Goal: Task Accomplishment & Management: Complete application form

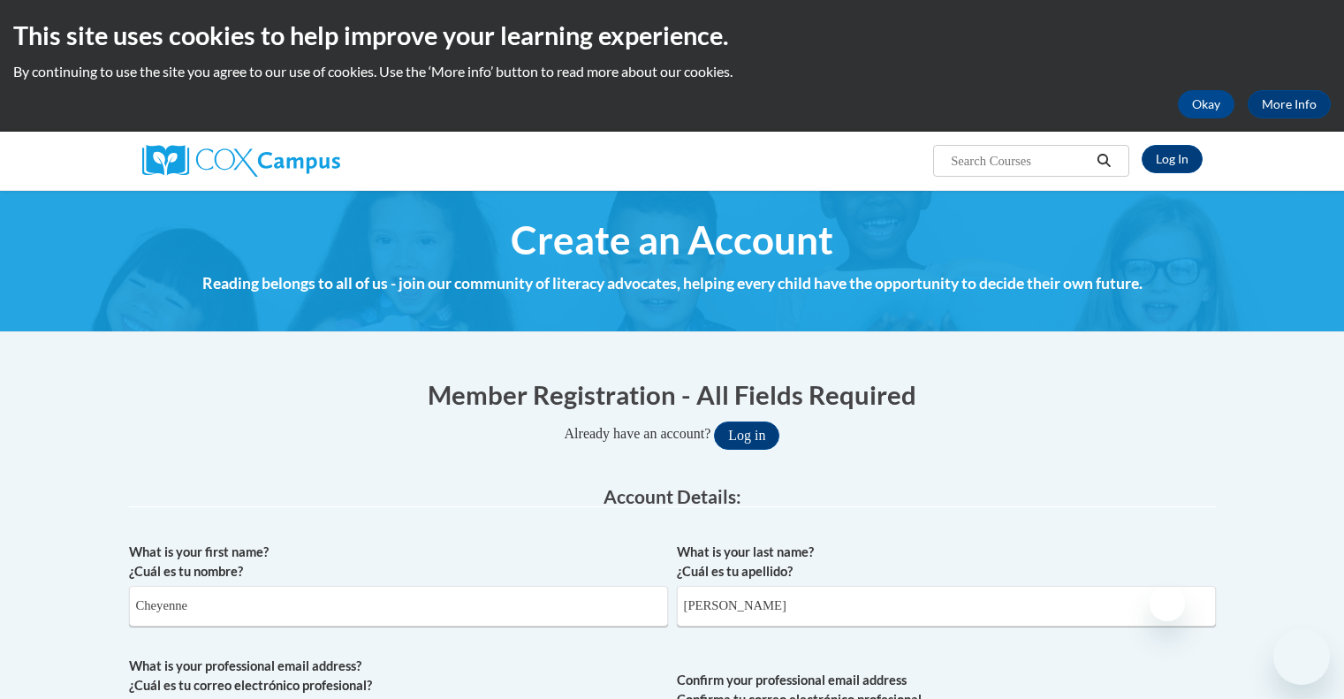
select select "fbf2d438-af2f-41f8-98f1-81c410e29de3"
select select "8e40623d-54d0-45cd-9f92-5df65cd3f8cf"
select select "ad49bcad-a171-4b2e-b99c-48b446064914"
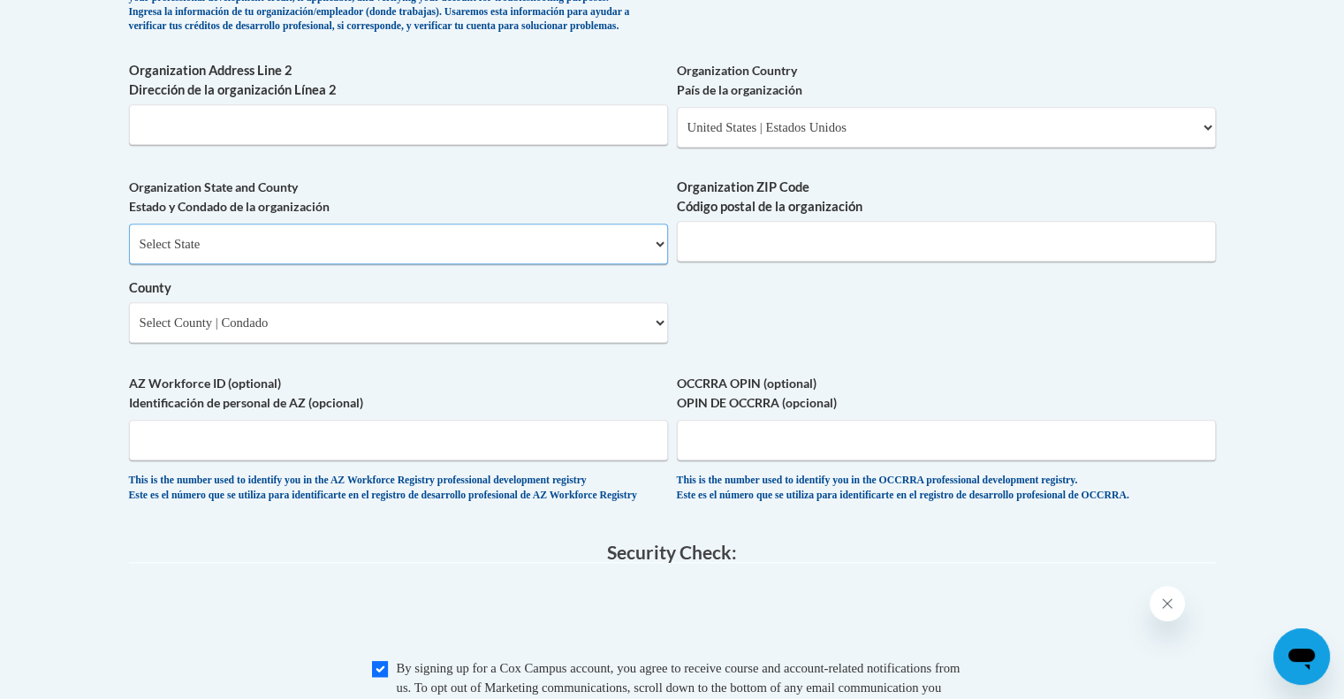
click at [442, 264] on select "Select State [US_STATE] [US_STATE] [US_STATE] [US_STATE] [US_STATE] [US_STATE] …" at bounding box center [398, 244] width 539 height 41
select select "[US_STATE]"
click at [129, 252] on select "Select State [US_STATE] [US_STATE] [US_STATE] [US_STATE] [US_STATE] [US_STATE] …" at bounding box center [398, 244] width 539 height 41
click at [870, 262] on input "Organization ZIP Code Código postal de la organización" at bounding box center [946, 241] width 539 height 41
type input "54950"
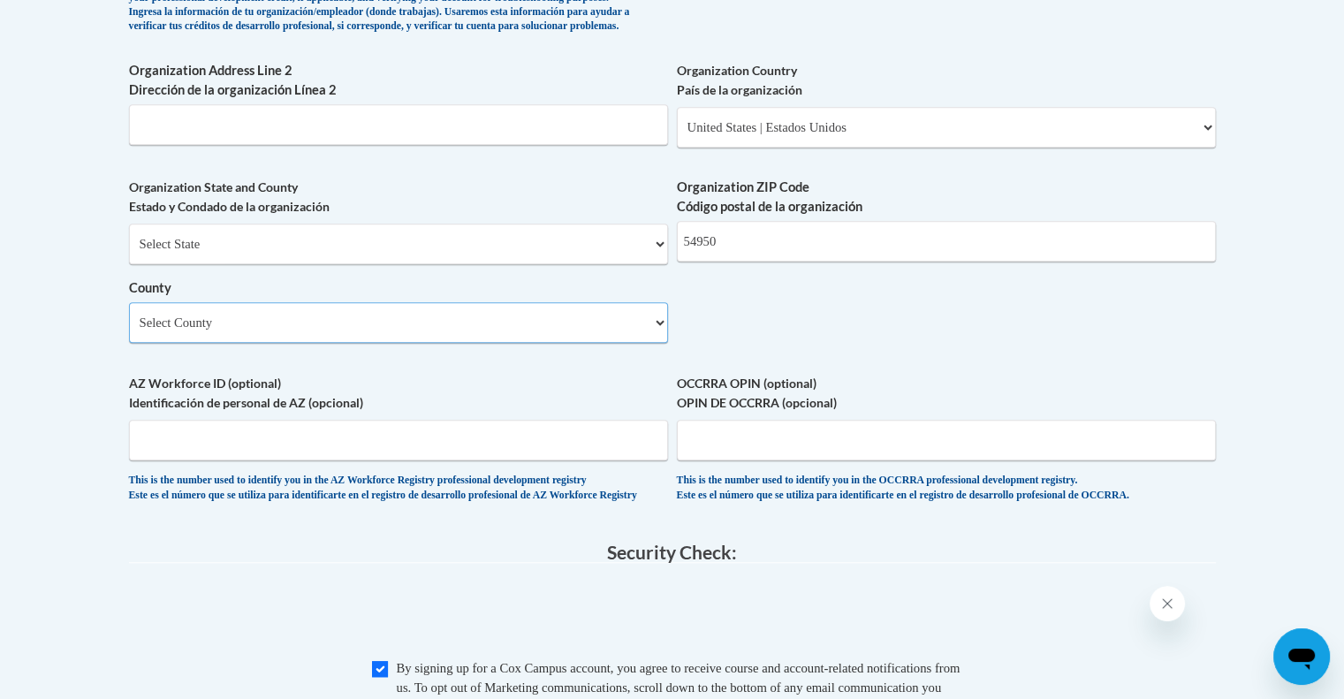
click at [622, 343] on select "Select County [GEOGRAPHIC_DATA] [GEOGRAPHIC_DATA] [PERSON_NAME][GEOGRAPHIC_DATA…" at bounding box center [398, 322] width 539 height 41
select select "Waupaca"
click at [129, 331] on select "Select County [GEOGRAPHIC_DATA] [GEOGRAPHIC_DATA] [PERSON_NAME][GEOGRAPHIC_DATA…" at bounding box center [398, 322] width 539 height 41
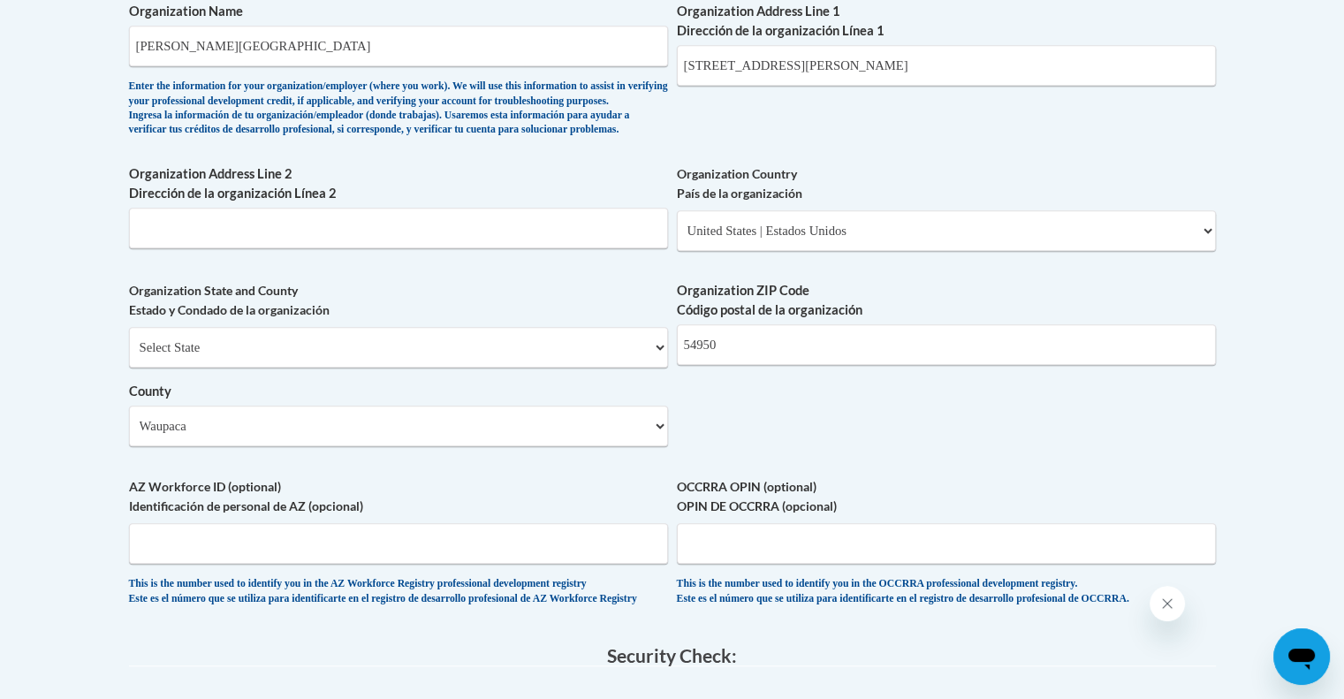
scroll to position [1189, 0]
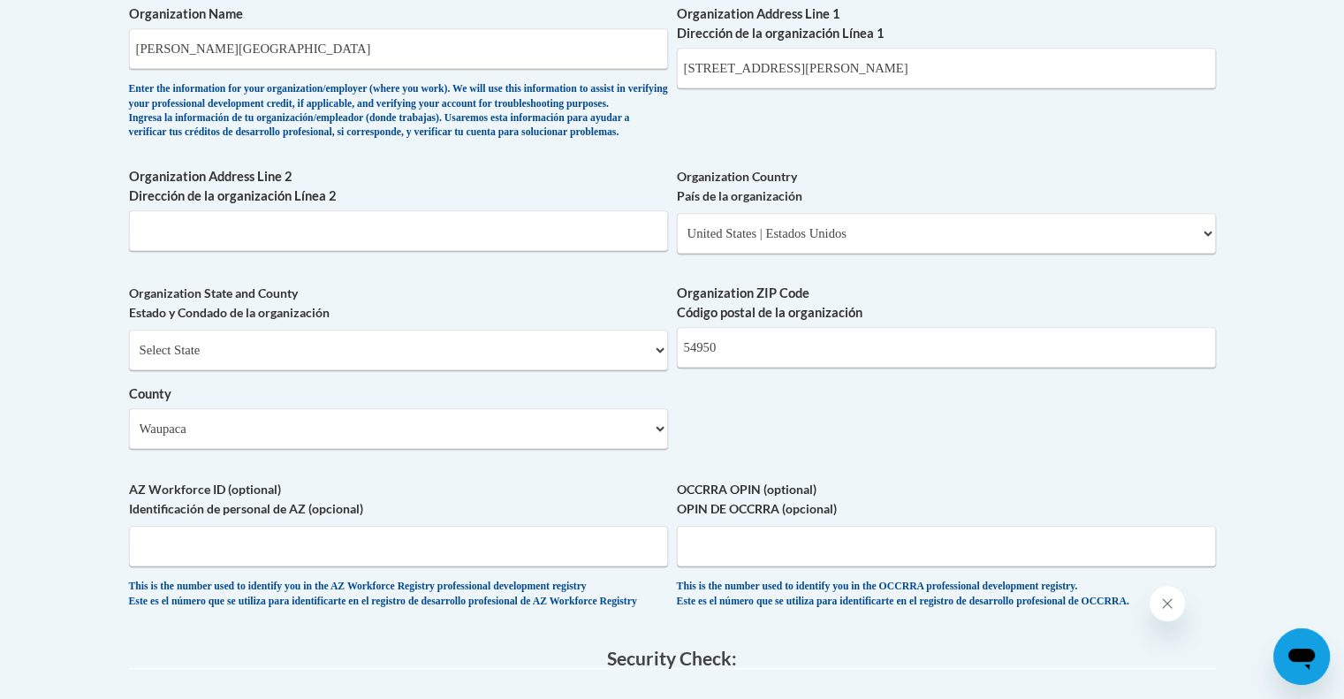
click at [491, 434] on div "Select State [US_STATE] [US_STATE] [US_STATE] [US_STATE] [US_STATE] [US_STATE] …" at bounding box center [398, 389] width 539 height 119
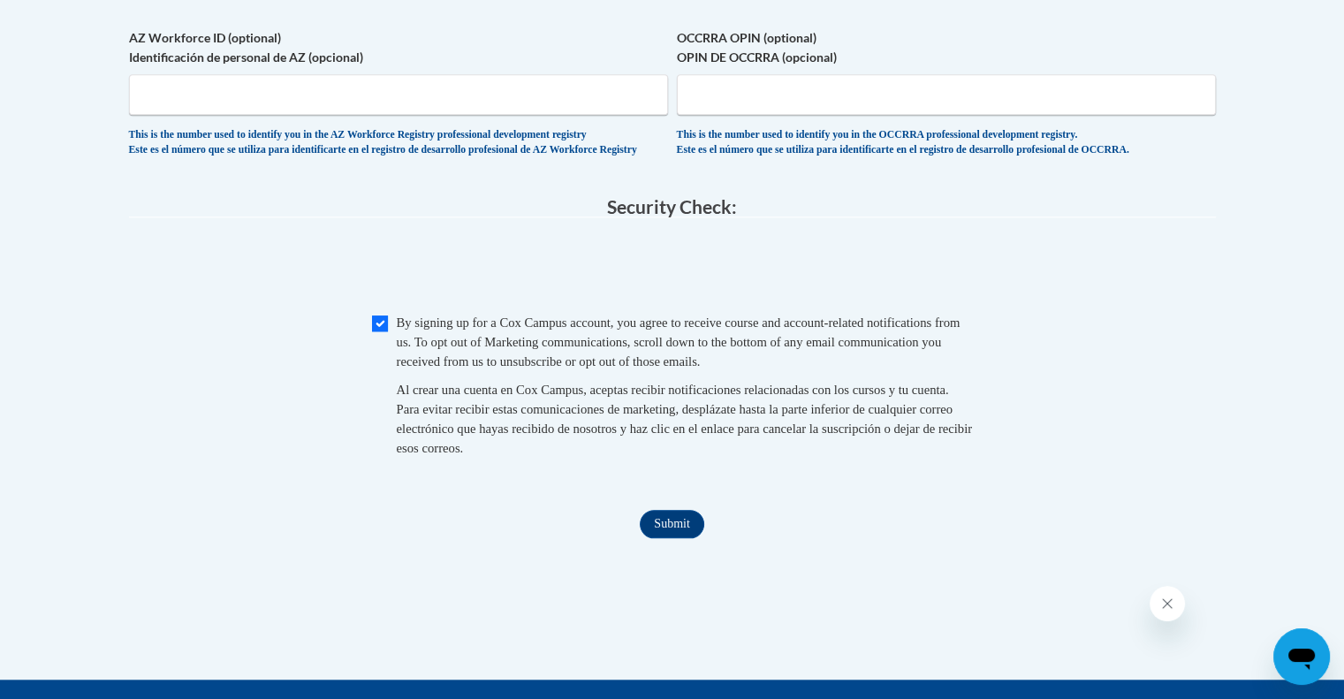
scroll to position [1651, 0]
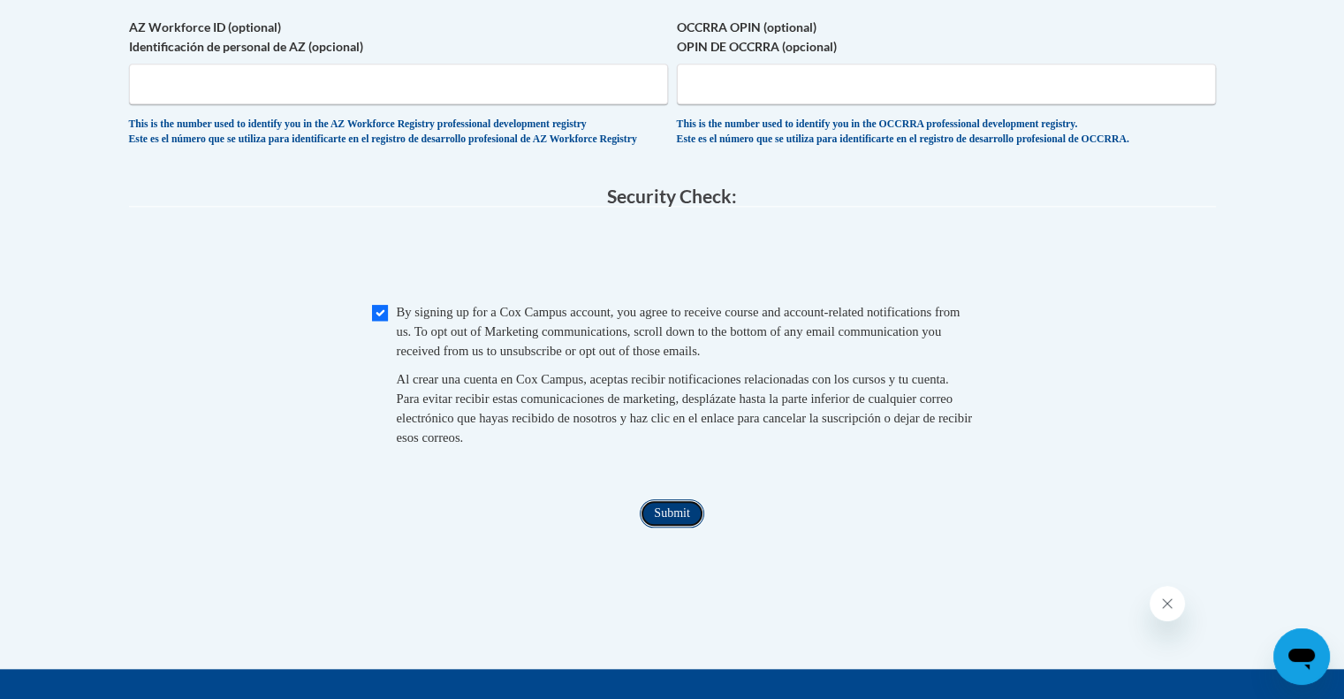
click at [655, 528] on input "Submit" at bounding box center [672, 513] width 64 height 28
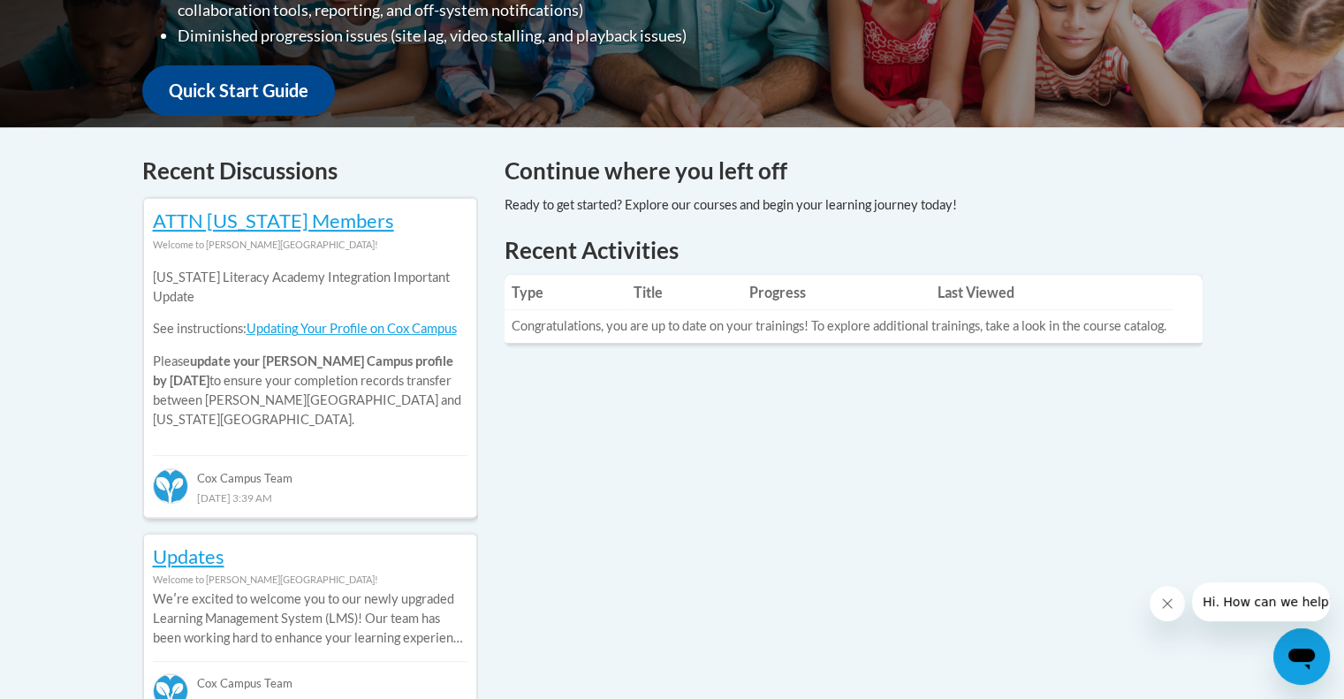
scroll to position [626, 0]
click at [965, 206] on div "Continue where you left off" at bounding box center [854, 186] width 698 height 67
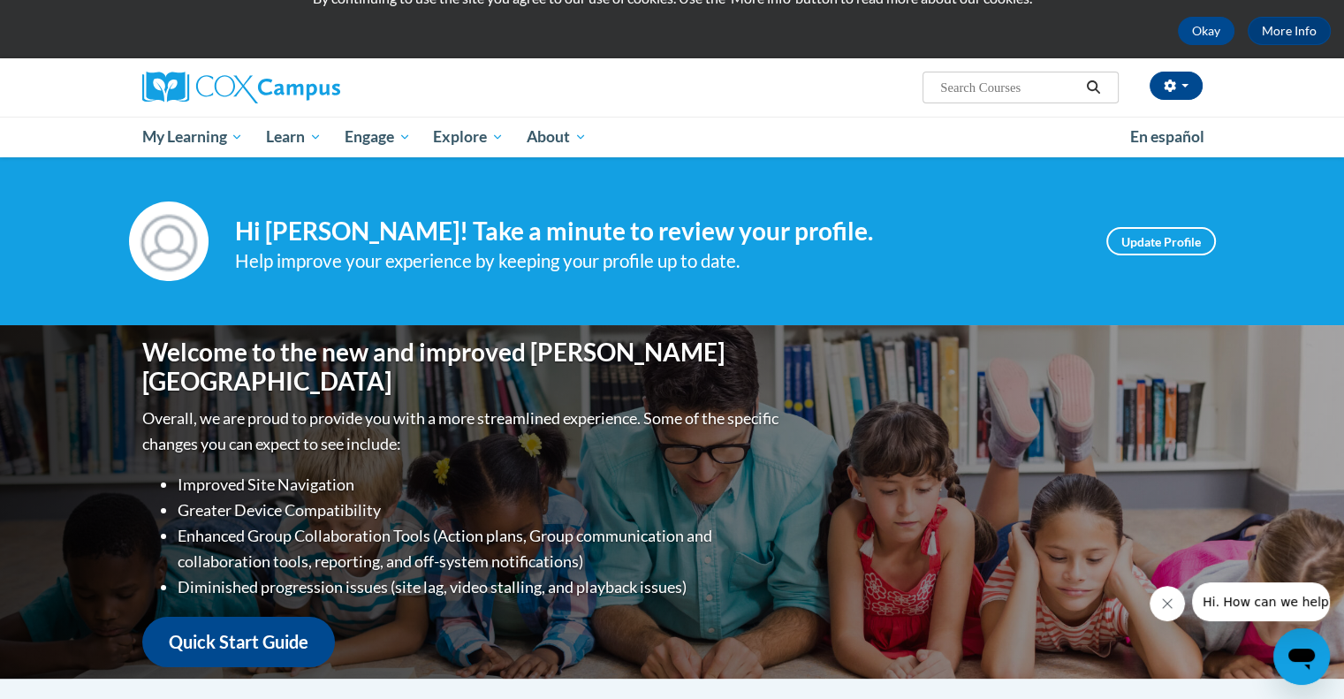
scroll to position [0, 0]
